Goal: Information Seeking & Learning: Learn about a topic

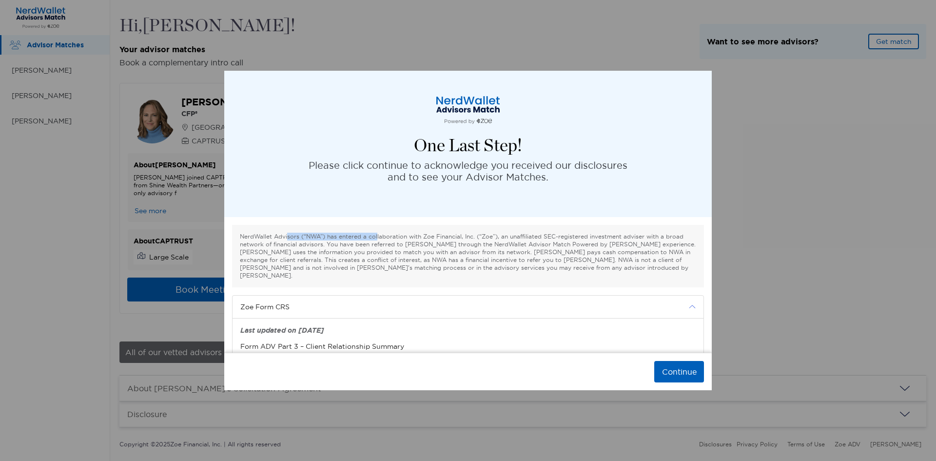
drag, startPoint x: 286, startPoint y: 237, endPoint x: 375, endPoint y: 238, distance: 89.7
click at [375, 238] on p "NerdWallet Advisors (“NWA”) has entered a collaboration with Zoe Financial, Inc…" at bounding box center [468, 255] width 456 height 47
click at [346, 241] on p "NerdWallet Advisors (“NWA”) has entered a collaboration with Zoe Financial, Inc…" at bounding box center [468, 255] width 456 height 47
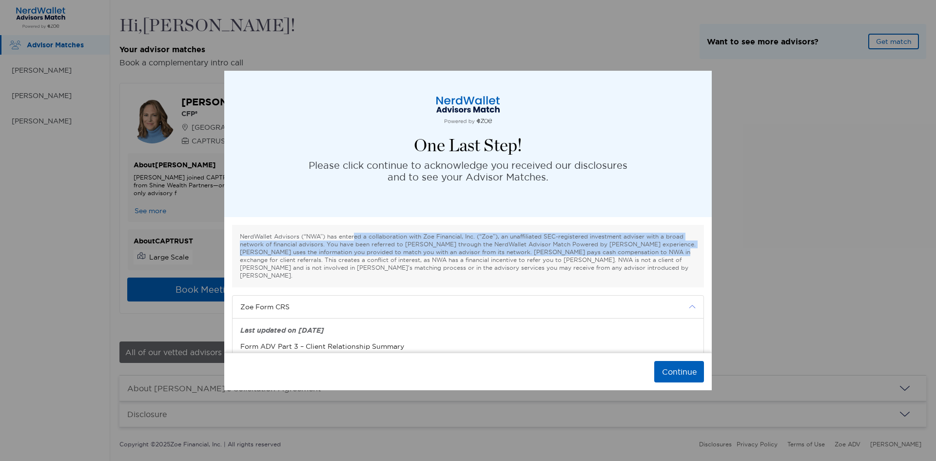
drag, startPoint x: 351, startPoint y: 237, endPoint x: 638, endPoint y: 250, distance: 286.8
click at [638, 250] on p "NerdWallet Advisors (“NWA”) has entered a collaboration with Zoe Financial, Inc…" at bounding box center [468, 255] width 456 height 47
click at [375, 244] on p "NerdWallet Advisors (“NWA”) has entered a collaboration with Zoe Financial, Inc…" at bounding box center [468, 255] width 456 height 47
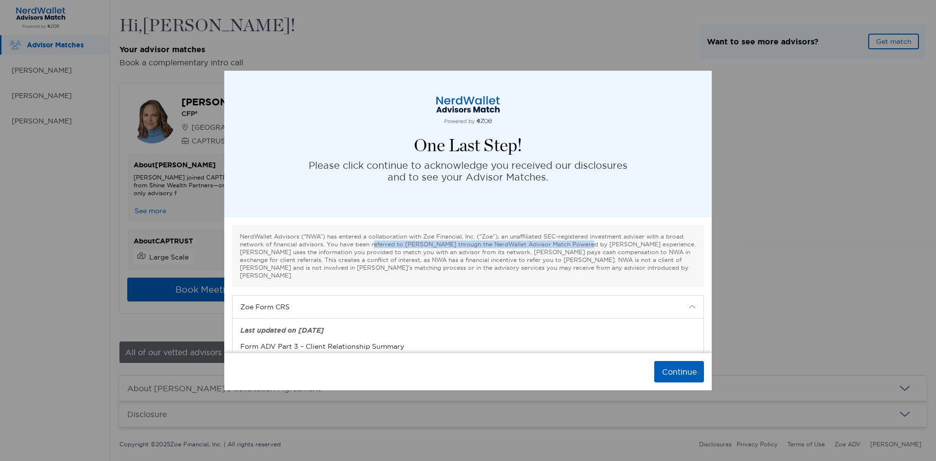
drag, startPoint x: 411, startPoint y: 243, endPoint x: 581, endPoint y: 245, distance: 170.1
click at [580, 245] on p "NerdWallet Advisors (“NWA”) has entered a collaboration with Zoe Financial, Inc…" at bounding box center [468, 255] width 456 height 47
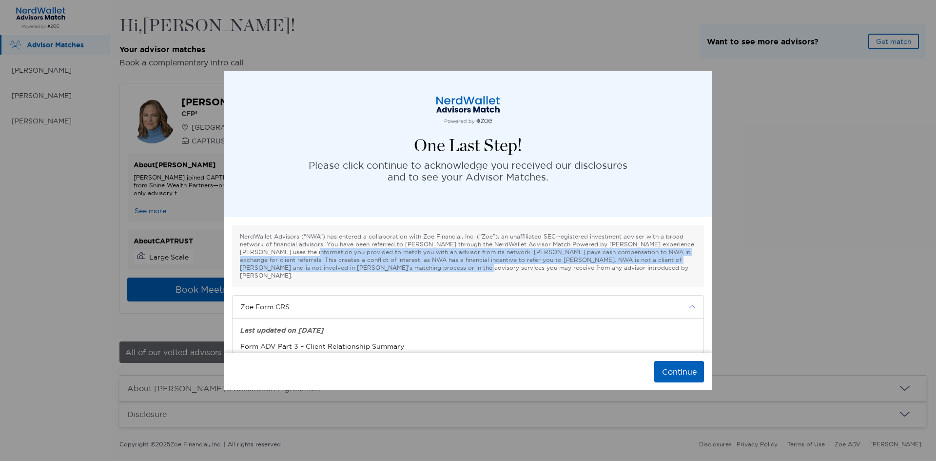
drag, startPoint x: 296, startPoint y: 253, endPoint x: 627, endPoint y: 265, distance: 330.7
click at [680, 265] on p "NerdWallet Advisors (“NWA”) has entered a collaboration with Zoe Financial, Inc…" at bounding box center [468, 255] width 456 height 47
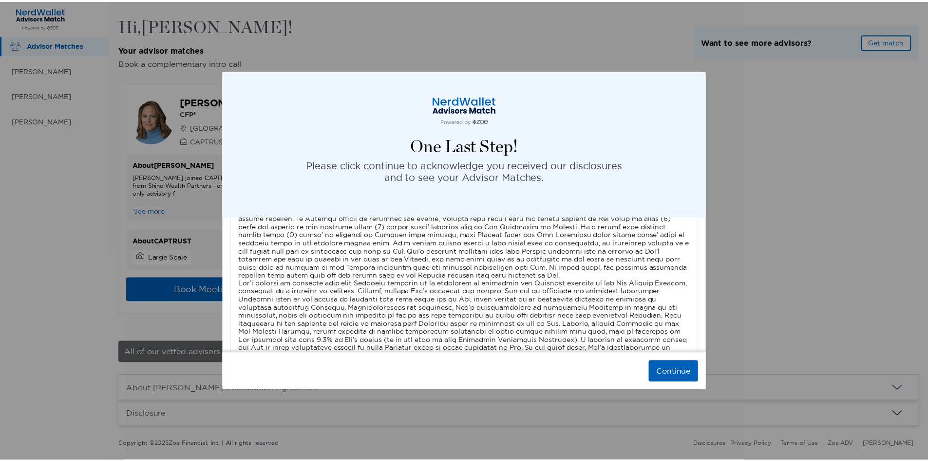
scroll to position [3259, 0]
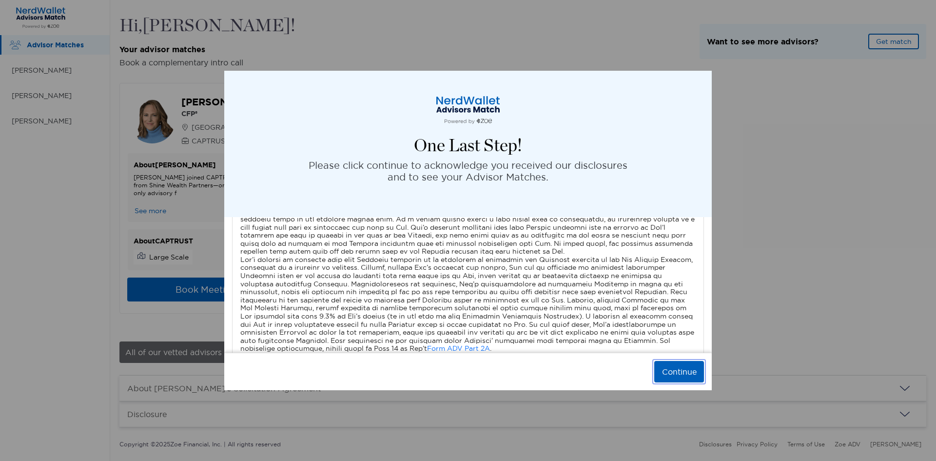
click at [684, 370] on button "Continue" at bounding box center [679, 371] width 50 height 21
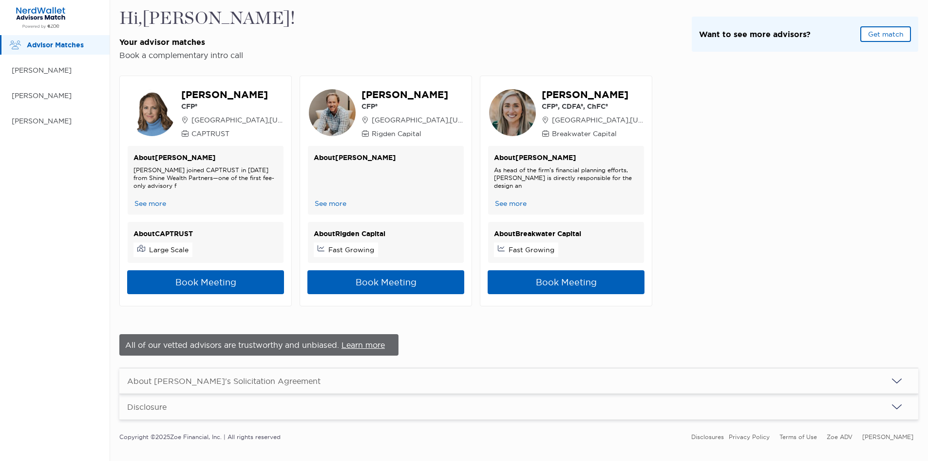
scroll to position [0, 0]
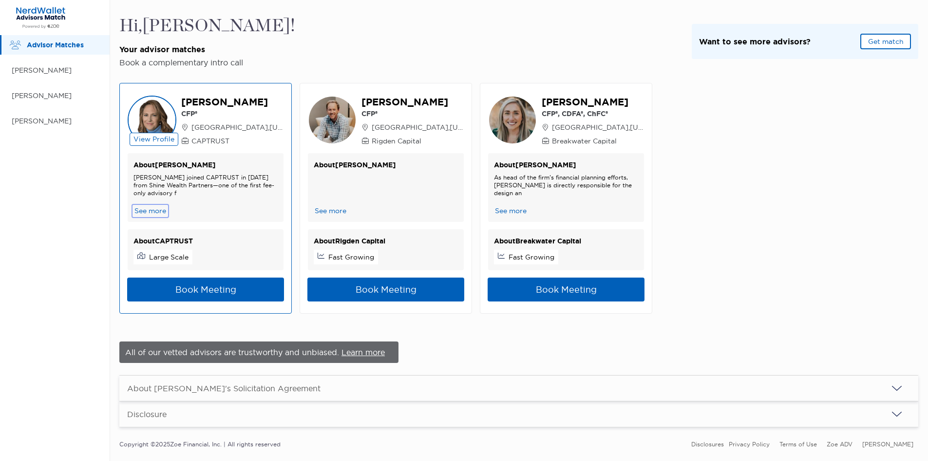
click at [152, 210] on button "See more" at bounding box center [151, 211] width 34 height 10
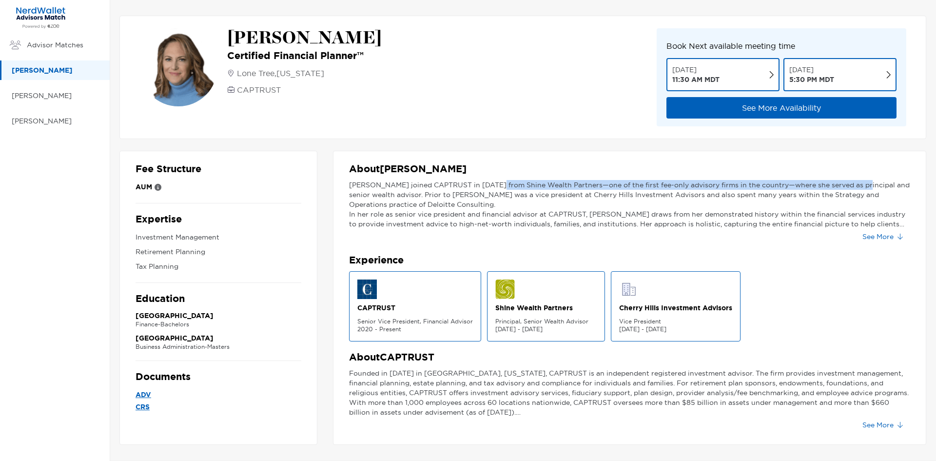
drag, startPoint x: 490, startPoint y: 187, endPoint x: 853, endPoint y: 182, distance: 362.6
click at [853, 182] on p "[PERSON_NAME] joined CAPTRUST in [DATE] from Shine Wealth Partners—one of the f…" at bounding box center [629, 194] width 561 height 29
click at [784, 178] on section "About [PERSON_NAME] [PERSON_NAME] joined CAPTRUST in [DATE] from Shine Wealth P…" at bounding box center [629, 203] width 561 height 81
drag, startPoint x: 609, startPoint y: 187, endPoint x: 843, endPoint y: 186, distance: 233.5
click at [843, 186] on p "[PERSON_NAME] joined CAPTRUST in [DATE] from Shine Wealth Partners—one of the f…" at bounding box center [629, 194] width 561 height 29
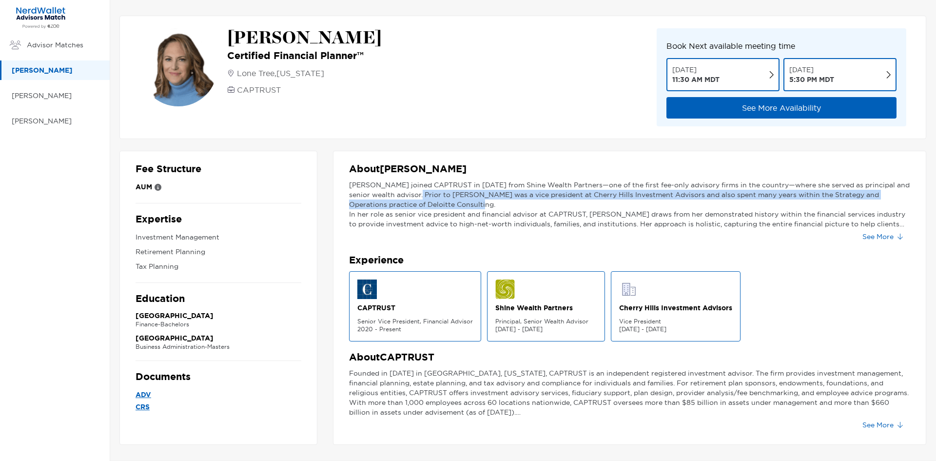
drag, startPoint x: 417, startPoint y: 195, endPoint x: 749, endPoint y: 203, distance: 331.5
click at [754, 201] on p "[PERSON_NAME] joined CAPTRUST in [DATE] from Shine Wealth Partners—one of the f…" at bounding box center [629, 194] width 561 height 29
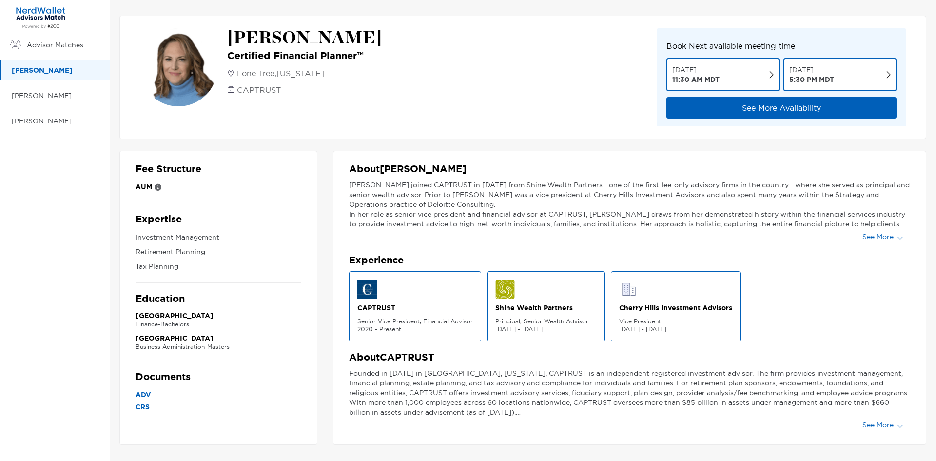
click at [377, 211] on p "In her role as senior vice president and financial advisor at CAPTRUST, [PERSON…" at bounding box center [629, 218] width 561 height 19
drag, startPoint x: 361, startPoint y: 217, endPoint x: 465, endPoint y: 216, distance: 103.8
click at [465, 216] on p "In her role as senior vice president and financial advisor at CAPTRUST, [PERSON…" at bounding box center [629, 218] width 561 height 19
click at [447, 220] on p "In her role as senior vice president and financial advisor at CAPTRUST, [PERSON…" at bounding box center [629, 218] width 561 height 19
drag, startPoint x: 610, startPoint y: 213, endPoint x: 891, endPoint y: 214, distance: 280.7
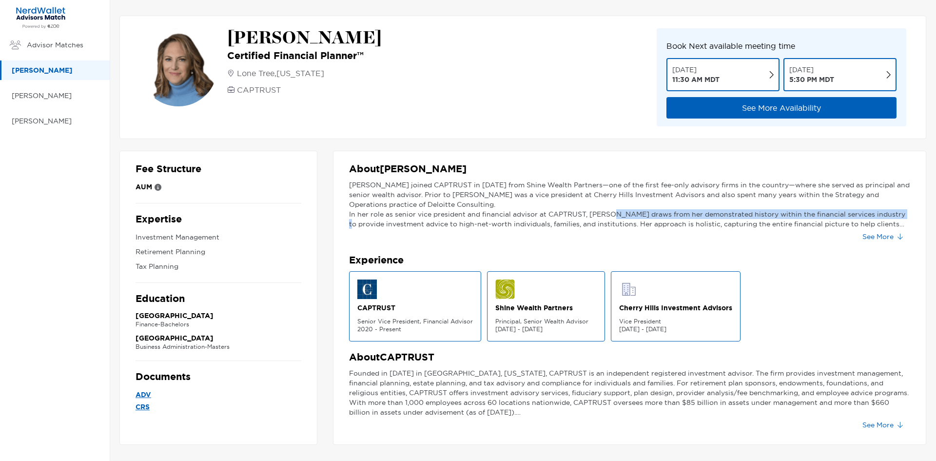
click at [891, 214] on p "In her role as senior vice president and financial advisor at CAPTRUST, [PERSON…" at bounding box center [629, 218] width 561 height 19
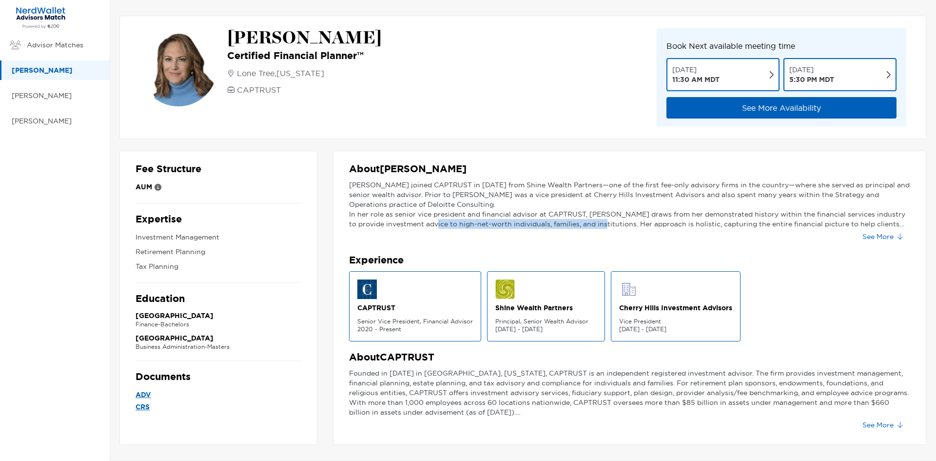
drag, startPoint x: 422, startPoint y: 222, endPoint x: 579, endPoint y: 223, distance: 156.9
click at [579, 223] on p "In her role as senior vice president and financial advisor at CAPTRUST, [PERSON…" at bounding box center [629, 218] width 561 height 19
drag, startPoint x: 439, startPoint y: 232, endPoint x: 495, endPoint y: 232, distance: 56.0
click at [441, 232] on div "[PERSON_NAME] joined CAPTRUST in [DATE] from Shine Wealth Partners—one of the f…" at bounding box center [629, 212] width 561 height 64
drag, startPoint x: 542, startPoint y: 226, endPoint x: 598, endPoint y: 225, distance: 55.6
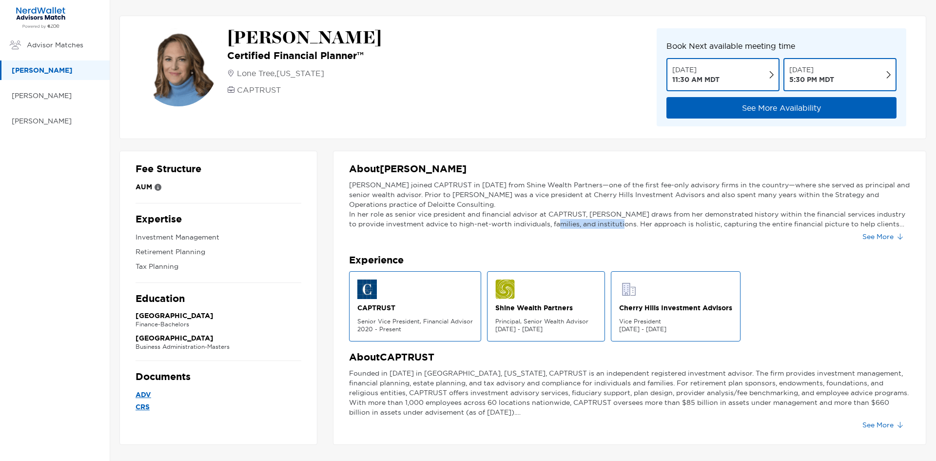
click at [598, 225] on p "In her role as senior vice president and financial advisor at CAPTRUST, [PERSON…" at bounding box center [629, 218] width 561 height 19
click at [882, 238] on button "See More" at bounding box center [882, 237] width 56 height 16
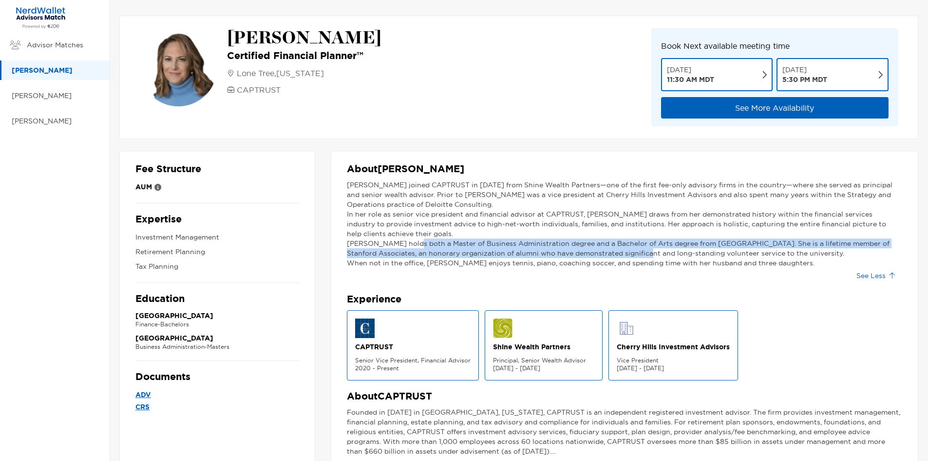
drag, startPoint x: 410, startPoint y: 244, endPoint x: 628, endPoint y: 253, distance: 218.5
click at [628, 253] on p "[PERSON_NAME] holds both a Master of Business Administration degree and a Bache…" at bounding box center [625, 247] width 556 height 19
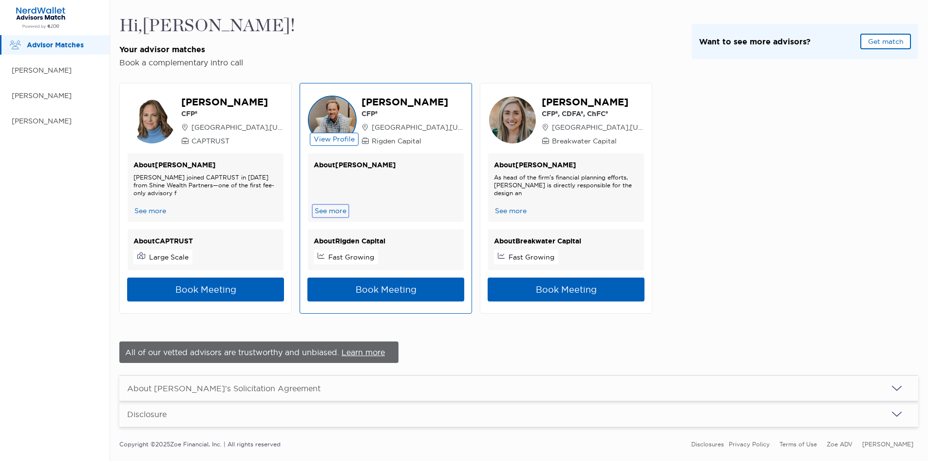
click at [334, 214] on button "See more" at bounding box center [331, 211] width 34 height 10
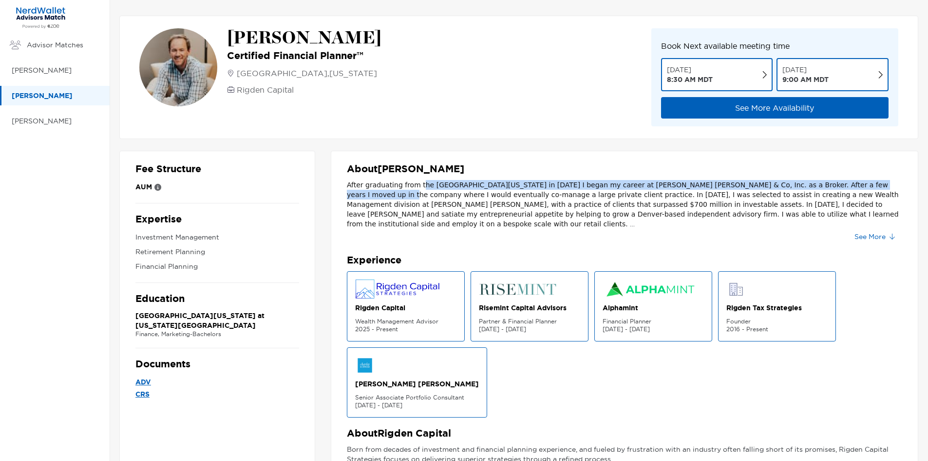
drag, startPoint x: 478, startPoint y: 189, endPoint x: 868, endPoint y: 189, distance: 390.4
click at [868, 189] on span "After graduating from the [GEOGRAPHIC_DATA][US_STATE] in [DATE] I began my care…" at bounding box center [623, 204] width 552 height 47
click at [574, 189] on span "After graduating from the University of Colorado in 2008 I began my career at C…" at bounding box center [623, 204] width 552 height 47
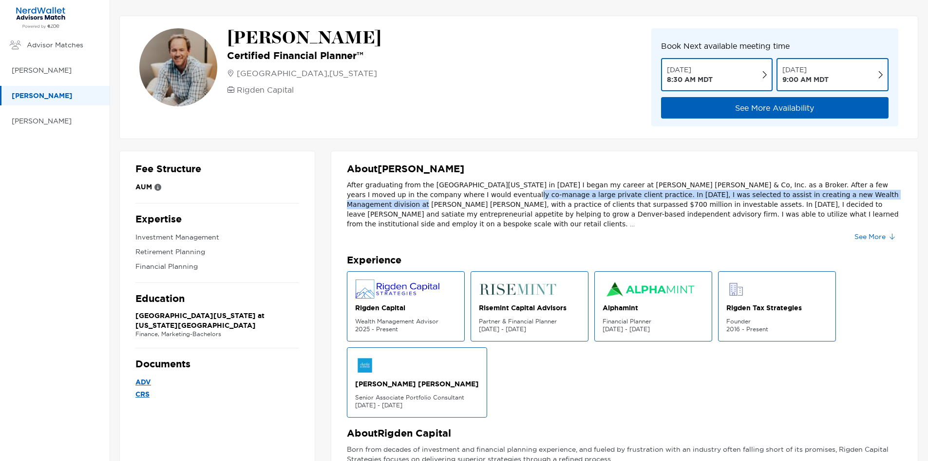
drag, startPoint x: 466, startPoint y: 195, endPoint x: 806, endPoint y: 198, distance: 339.7
click at [806, 198] on span "After graduating from the University of Colorado in 2008 I began my career at C…" at bounding box center [623, 204] width 552 height 47
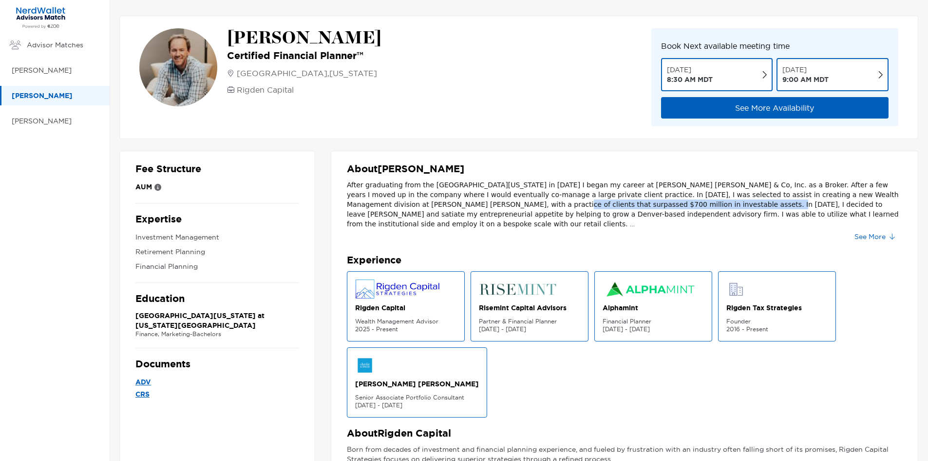
drag, startPoint x: 405, startPoint y: 206, endPoint x: 591, endPoint y: 206, distance: 185.2
click at [591, 206] on span "After graduating from the University of Colorado in 2008 I began my career at C…" at bounding box center [623, 204] width 552 height 47
click at [612, 205] on span "After graduating from the University of Colorado in 2008 I began my career at C…" at bounding box center [623, 204] width 552 height 47
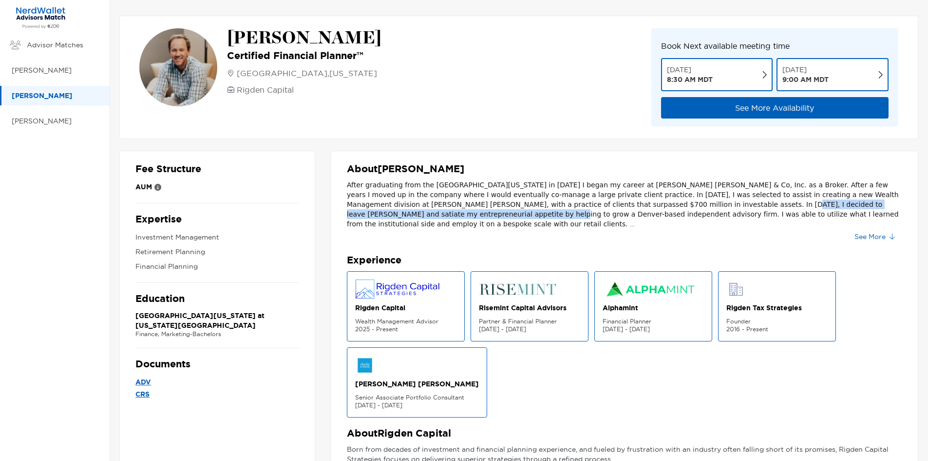
drag, startPoint x: 613, startPoint y: 209, endPoint x: 871, endPoint y: 205, distance: 257.9
click at [871, 205] on span "After graduating from the University of Colorado in 2008 I began my career at C…" at bounding box center [623, 204] width 552 height 47
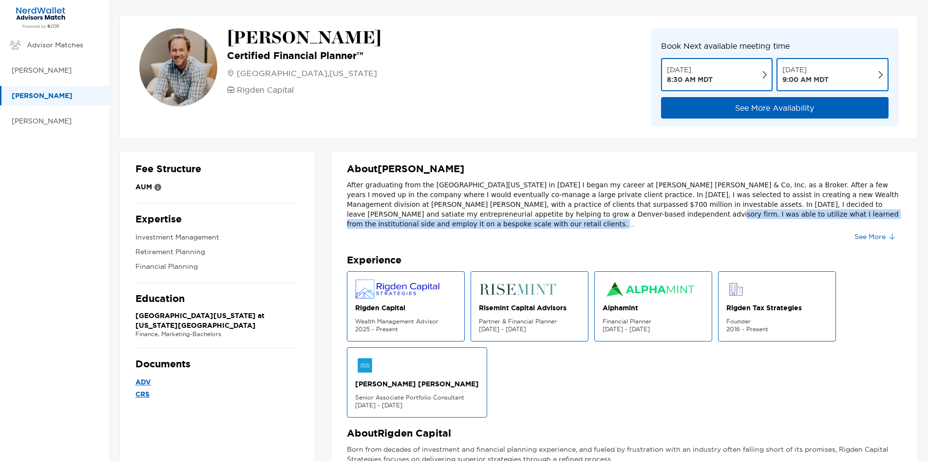
drag, startPoint x: 441, startPoint y: 216, endPoint x: 706, endPoint y: 215, distance: 265.1
click at [707, 215] on p "After graduating from the University of Colorado in 2008 I began my career at C…" at bounding box center [625, 204] width 556 height 49
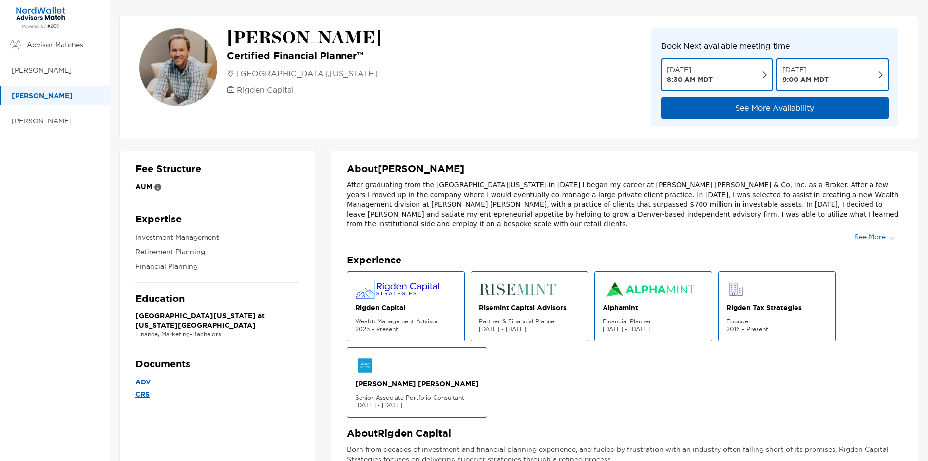
click at [454, 234] on div "After graduating from the University of Colorado in 2008 I began my career at C…" at bounding box center [625, 212] width 556 height 64
drag, startPoint x: 624, startPoint y: 215, endPoint x: 667, endPoint y: 214, distance: 42.9
click at [640, 215] on span "After graduating from the University of Colorado in 2008 I began my career at C…" at bounding box center [623, 204] width 552 height 47
drag, startPoint x: 378, startPoint y: 224, endPoint x: 593, endPoint y: 229, distance: 215.0
click at [593, 229] on div "After graduating from the University of Colorado in 2008 I began my career at C…" at bounding box center [625, 212] width 556 height 64
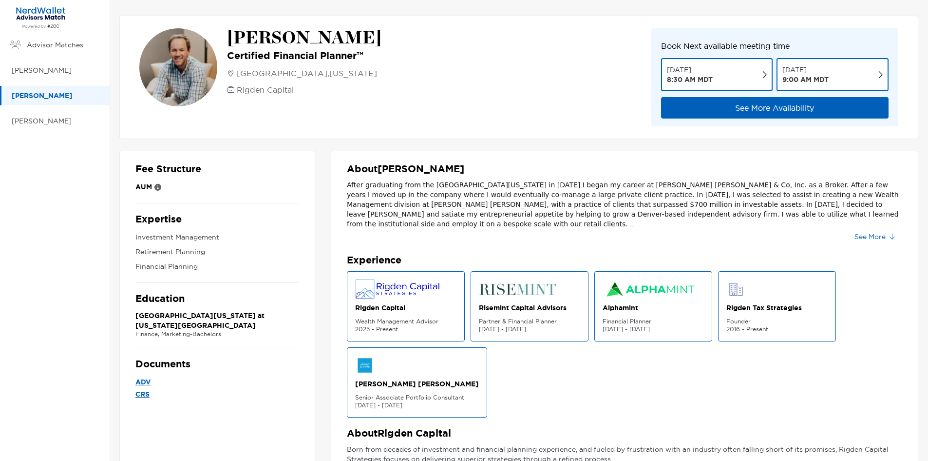
click at [686, 230] on span "I hold the Certified Financial Planner™ designation which has greatly contribut…" at bounding box center [624, 248] width 554 height 37
drag, startPoint x: 711, startPoint y: 221, endPoint x: 862, endPoint y: 224, distance: 151.1
click at [862, 230] on span "I hold the Certified Financial Planner™ designation which has greatly contribut…" at bounding box center [624, 248] width 554 height 37
click at [776, 230] on span "I hold the Certified Financial Planner™ designation which has greatly contribut…" at bounding box center [624, 248] width 554 height 37
drag, startPoint x: 740, startPoint y: 226, endPoint x: 767, endPoint y: 226, distance: 27.3
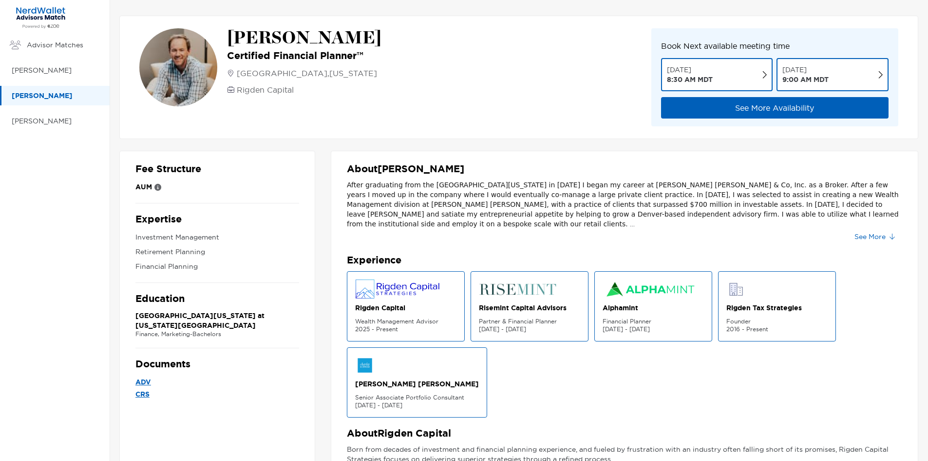
click at [767, 230] on span "I hold the Certified Financial Planner™ designation which has greatly contribut…" at bounding box center [624, 248] width 554 height 37
click at [876, 236] on button "See More" at bounding box center [875, 237] width 56 height 16
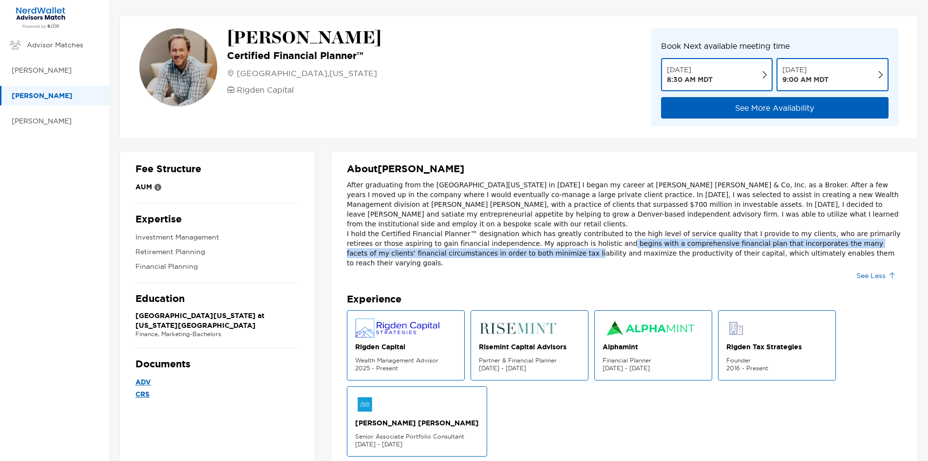
drag, startPoint x: 434, startPoint y: 240, endPoint x: 528, endPoint y: 237, distance: 93.6
click at [528, 237] on span "I hold the Certified Financial Planner™ designation which has greatly contribut…" at bounding box center [624, 248] width 554 height 37
click at [565, 238] on p "I hold the Certified Financial Planner™ designation which has greatly contribut…" at bounding box center [625, 248] width 556 height 39
click at [626, 235] on span "I hold the Certified Financial Planner™ designation which has greatly contribut…" at bounding box center [624, 248] width 554 height 37
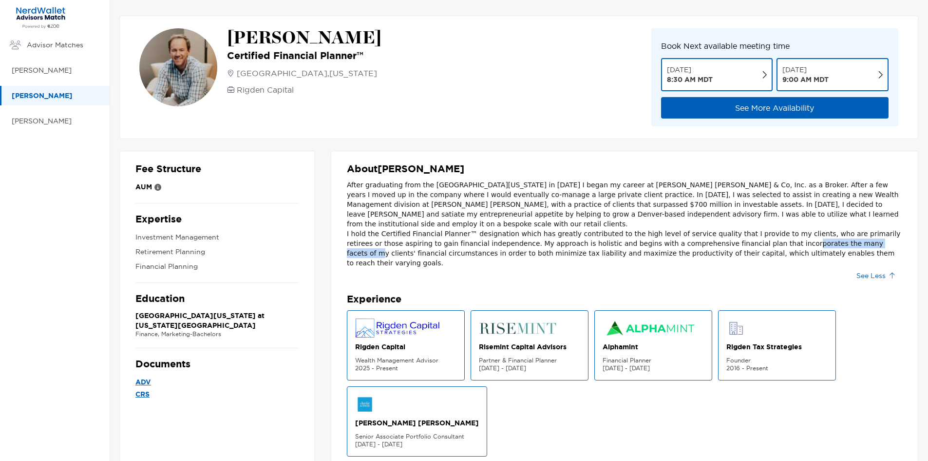
drag, startPoint x: 713, startPoint y: 234, endPoint x: 774, endPoint y: 234, distance: 60.9
click at [774, 234] on span "I hold the Certified Financial Planner™ designation which has greatly contribut…" at bounding box center [624, 248] width 554 height 37
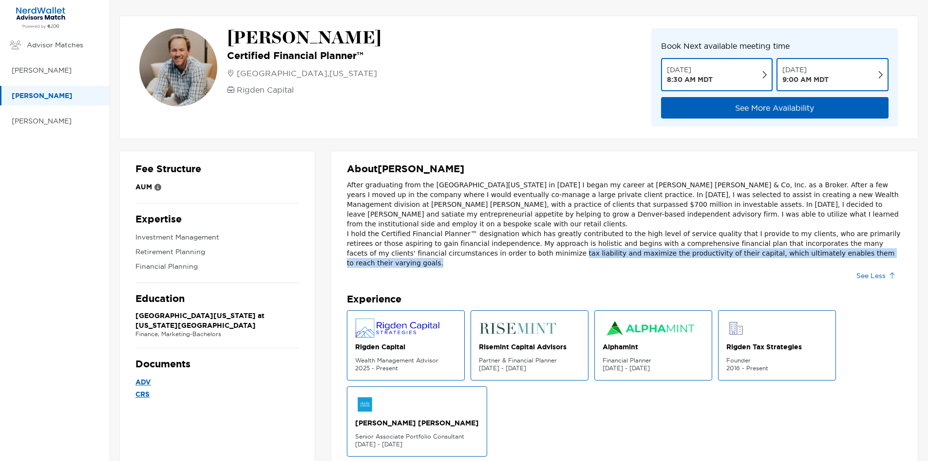
drag, startPoint x: 409, startPoint y: 249, endPoint x: 767, endPoint y: 255, distance: 357.8
click at [767, 255] on div "After graduating from the University of Colorado in 2008 I began my career at C…" at bounding box center [625, 231] width 556 height 103
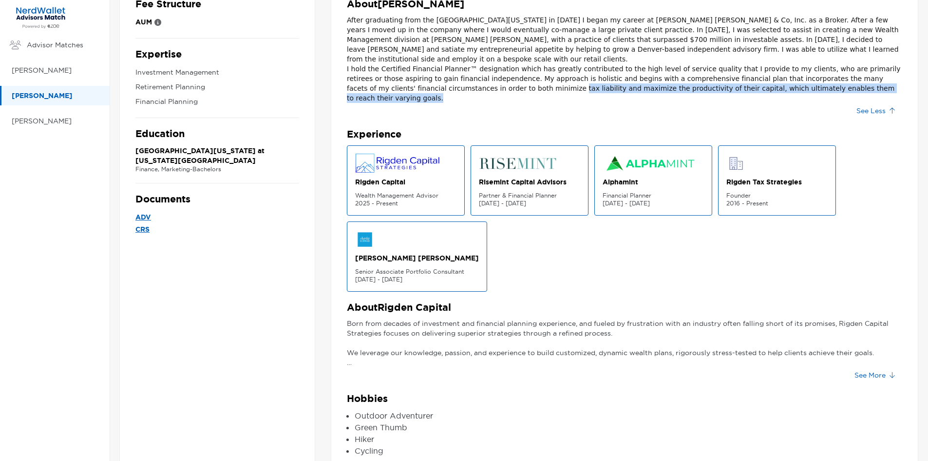
scroll to position [169, 0]
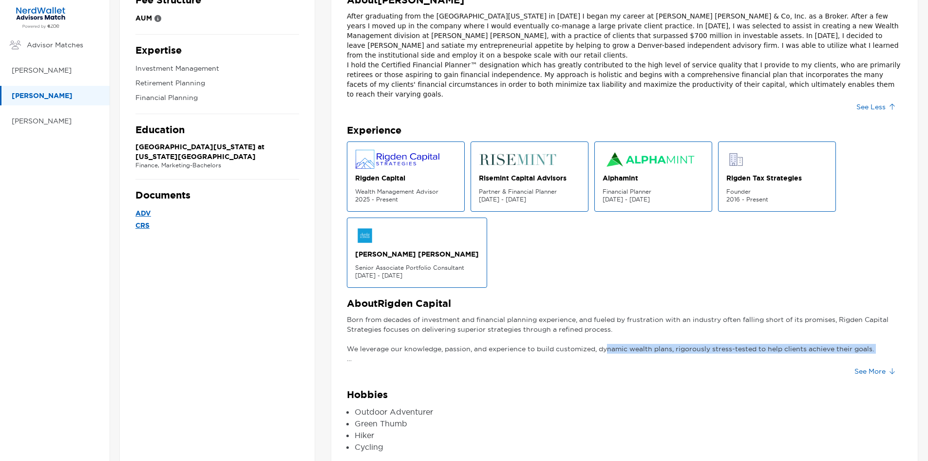
drag, startPoint x: 419, startPoint y: 334, endPoint x: 608, endPoint y: 333, distance: 189.1
click at [609, 333] on p "Born from decades of investment and financial planning experience, and fueled b…" at bounding box center [625, 338] width 556 height 49
click at [618, 340] on p "Born from decades of investment and financial planning experience, and fueled b…" at bounding box center [625, 338] width 556 height 49
drag, startPoint x: 668, startPoint y: 326, endPoint x: 776, endPoint y: 325, distance: 108.2
click at [776, 325] on p "Born from decades of investment and financial planning experience, and fueled b…" at bounding box center [625, 338] width 556 height 49
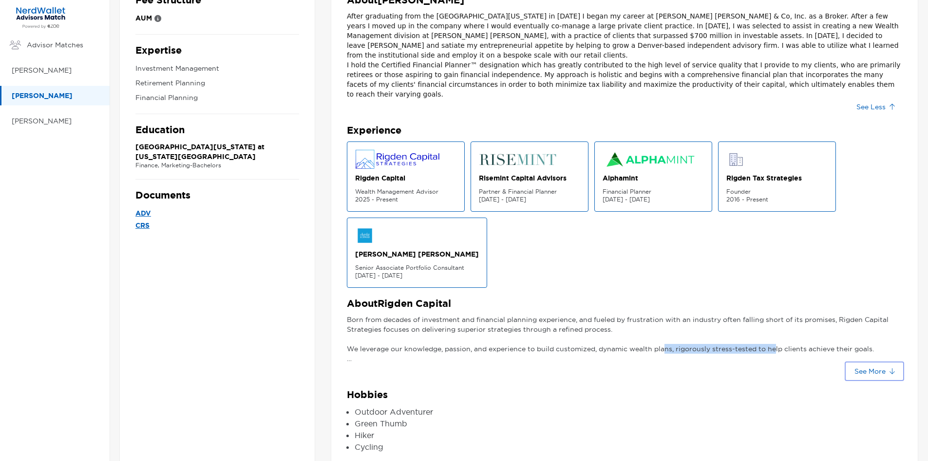
click at [888, 363] on button "See More" at bounding box center [875, 371] width 56 height 16
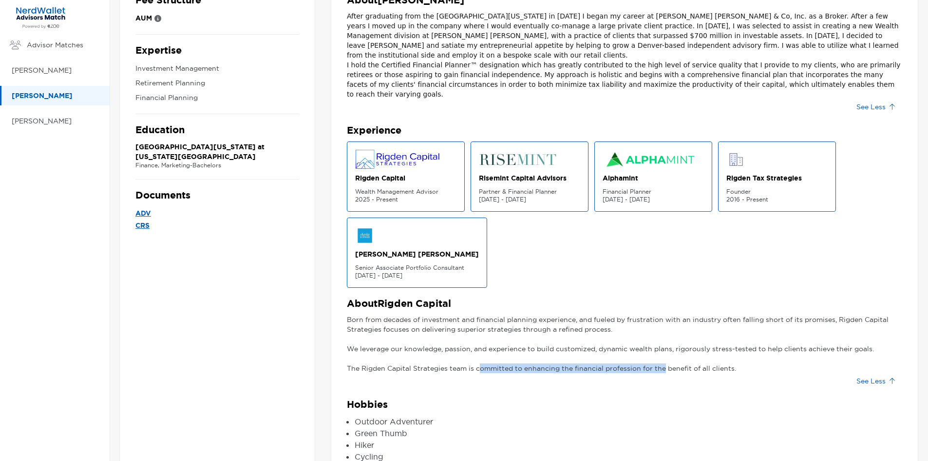
drag, startPoint x: 481, startPoint y: 351, endPoint x: 665, endPoint y: 352, distance: 184.2
click at [665, 352] on p "Born from decades of investment and financial planning experience, and fueled b…" at bounding box center [625, 343] width 556 height 58
click at [673, 359] on div "Born from decades of investment and financial planning experience, and fueled b…" at bounding box center [625, 351] width 556 height 74
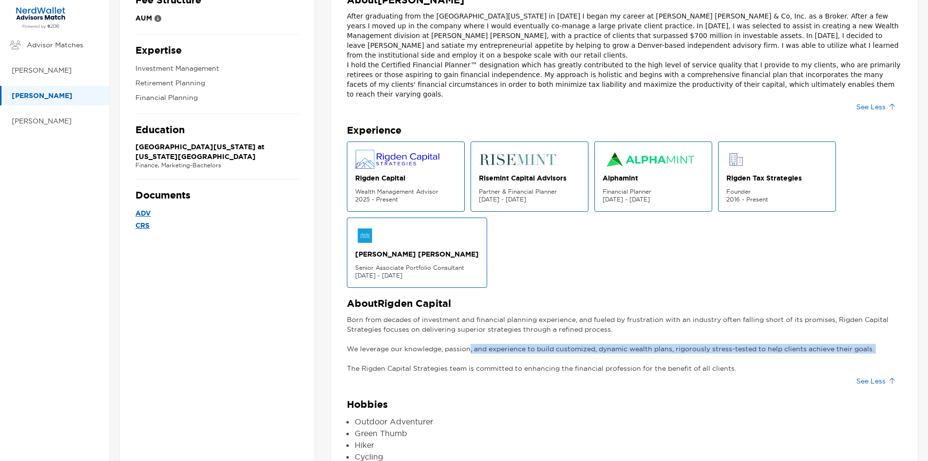
drag, startPoint x: 471, startPoint y: 329, endPoint x: 563, endPoint y: 336, distance: 92.3
click at [563, 336] on p "Born from decades of investment and financial planning experience, and fueled b…" at bounding box center [625, 343] width 556 height 58
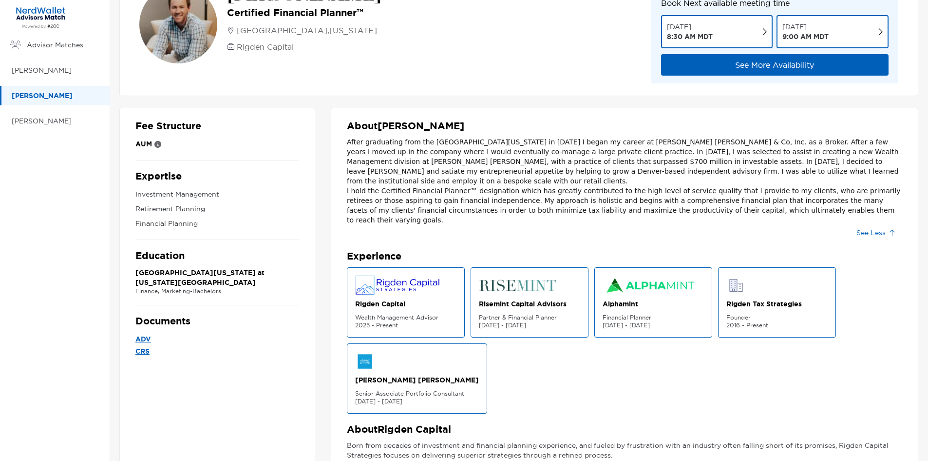
scroll to position [0, 0]
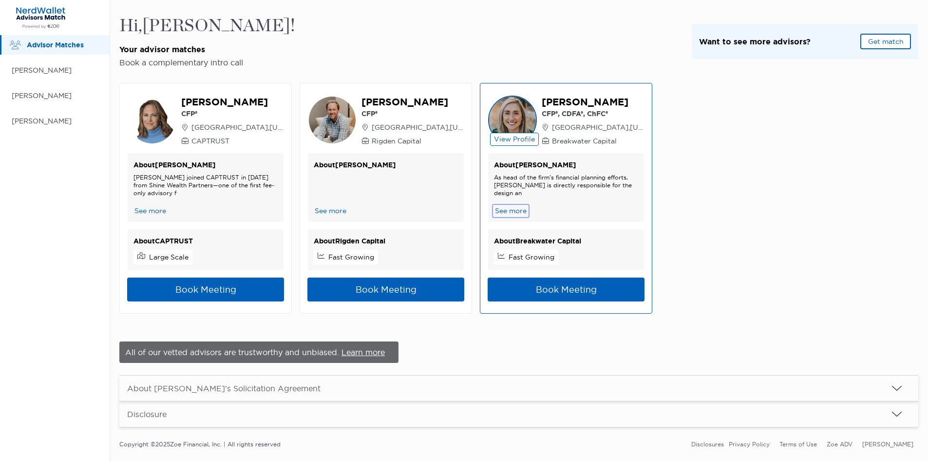
click at [515, 212] on button "See more" at bounding box center [511, 211] width 34 height 10
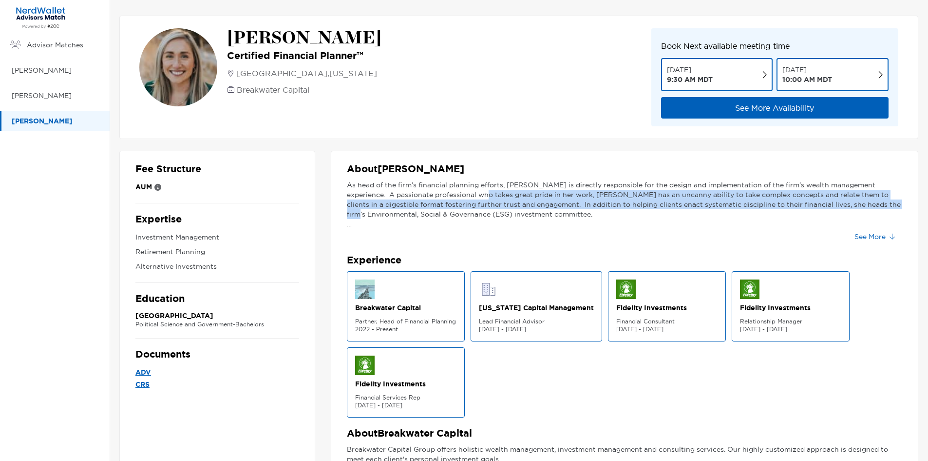
drag, startPoint x: 462, startPoint y: 197, endPoint x: 849, endPoint y: 204, distance: 387.0
click at [849, 204] on div "As head of the firm’s financial planning efforts, Madeline is directly responsi…" at bounding box center [625, 204] width 556 height 49
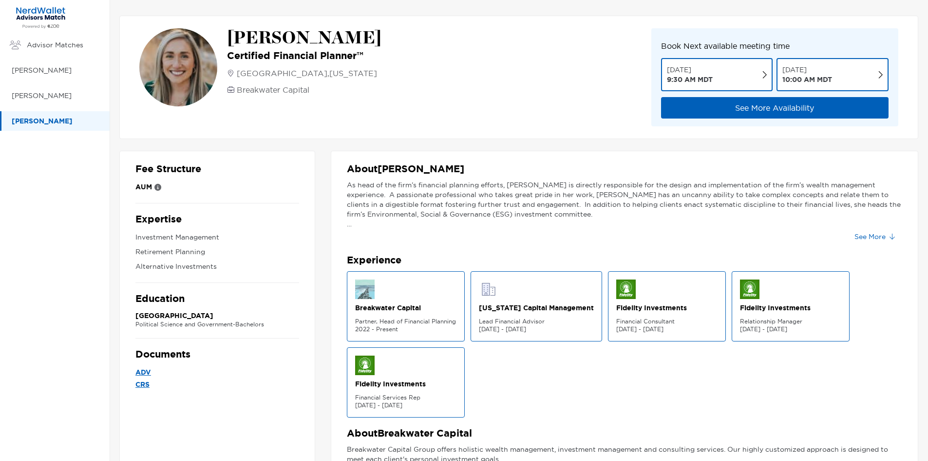
click at [611, 217] on div "As head of the firm’s financial planning efforts, Madeline is directly responsi…" at bounding box center [625, 204] width 556 height 49
drag, startPoint x: 604, startPoint y: 205, endPoint x: 831, endPoint y: 201, distance: 227.6
click at [831, 201] on div "As head of the firm’s financial planning efforts, Madeline is directly responsi…" at bounding box center [625, 204] width 556 height 49
click at [430, 214] on div "As head of the firm’s financial planning efforts, Madeline is directly responsi…" at bounding box center [625, 204] width 556 height 49
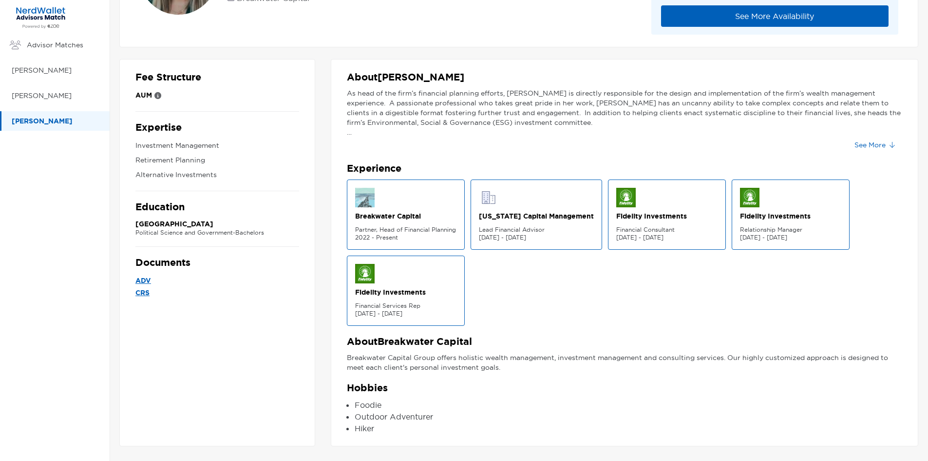
scroll to position [93, 0]
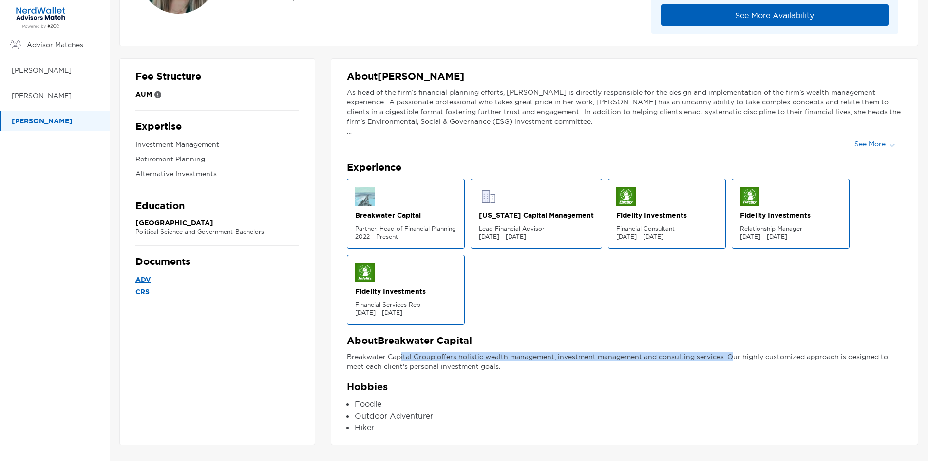
drag, startPoint x: 405, startPoint y: 359, endPoint x: 646, endPoint y: 356, distance: 240.8
click at [732, 351] on div "About Breakwater Capital Breakwater Capital Group offers holistic wealth manage…" at bounding box center [625, 352] width 556 height 37
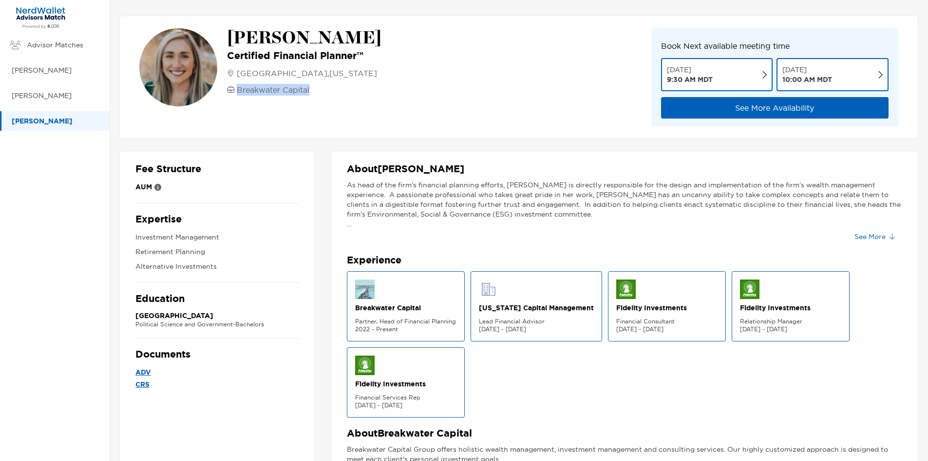
drag, startPoint x: 239, startPoint y: 91, endPoint x: 301, endPoint y: 82, distance: 62.5
click at [319, 81] on div "Denver , Colorado Breakwater Capital" at bounding box center [304, 81] width 154 height 28
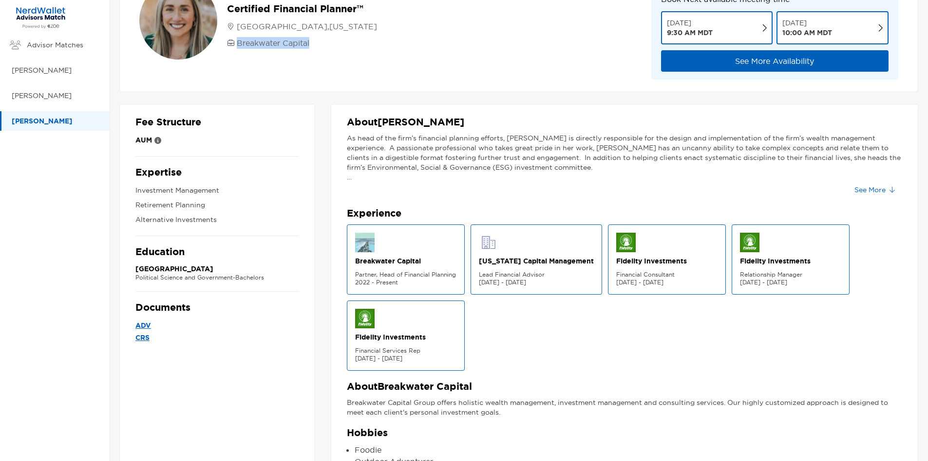
scroll to position [49, 0]
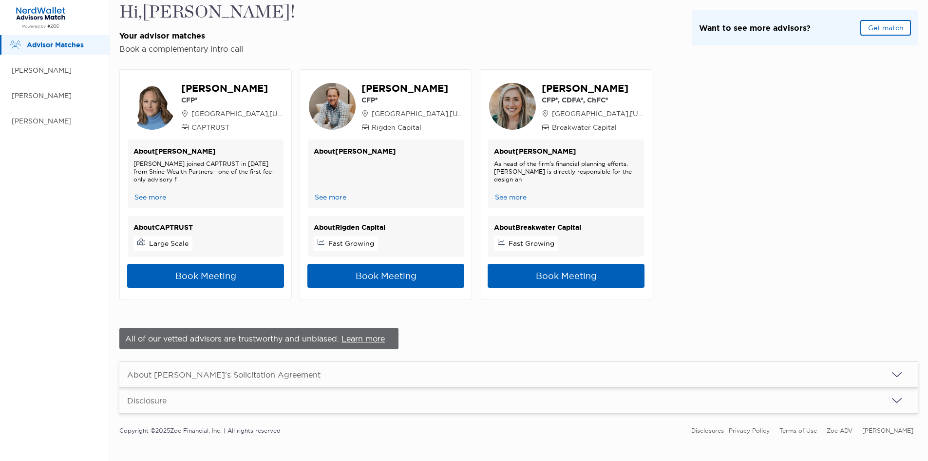
scroll to position [21, 0]
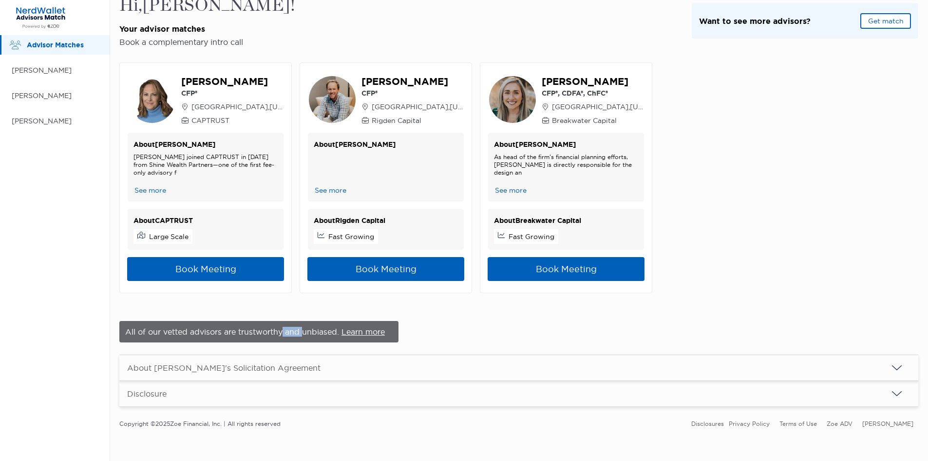
drag, startPoint x: 283, startPoint y: 333, endPoint x: 303, endPoint y: 333, distance: 20.0
click at [303, 333] on span "All of our vetted advisors are trustworthy and unbiased." at bounding box center [233, 332] width 216 height 10
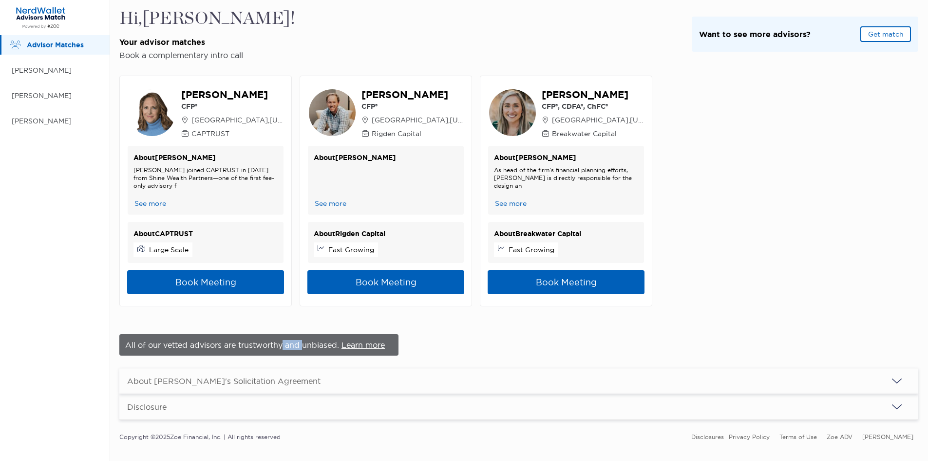
scroll to position [0, 0]
